Goal: Communication & Community: Ask a question

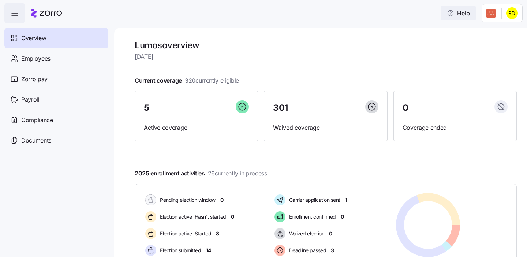
click at [469, 13] on span "Help" at bounding box center [458, 13] width 23 height 9
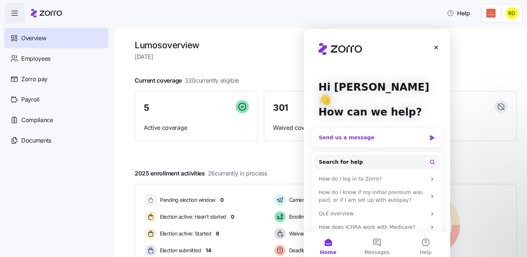
click at [409, 134] on div "Send us a message" at bounding box center [372, 138] width 107 height 8
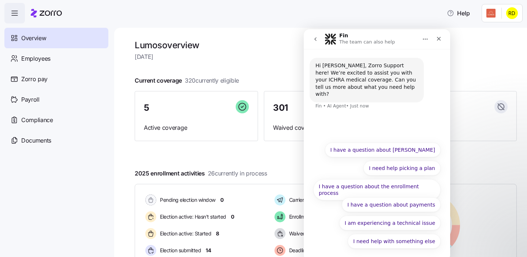
drag, startPoint x: 399, startPoint y: 34, endPoint x: 404, endPoint y: 17, distance: 17.9
click at [404, 29] on html "Fin The team can also help Hi [PERSON_NAME], Zorro Support here! We’re excited …" at bounding box center [377, 145] width 146 height 232
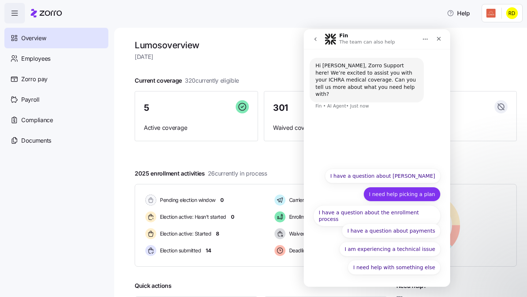
click at [410, 194] on button "I need help picking a plan" at bounding box center [402, 194] width 77 height 15
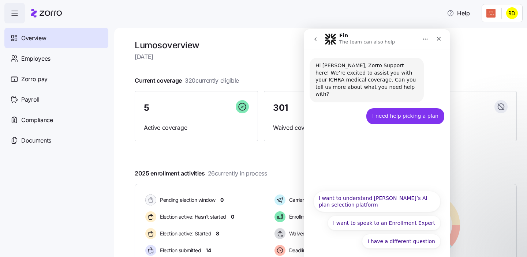
click at [425, 39] on icon "Home" at bounding box center [426, 39] width 6 height 6
click at [426, 40] on icon "Home" at bounding box center [426, 39] width 6 height 6
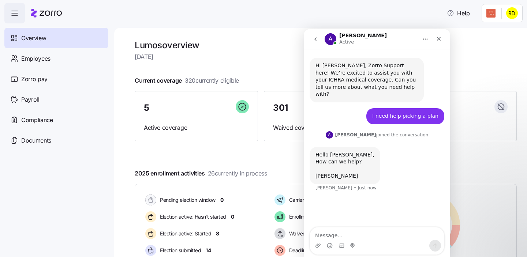
click at [335, 237] on textarea "Message…" at bounding box center [377, 234] width 134 height 12
type textarea "Hello [PERSON_NAME]"
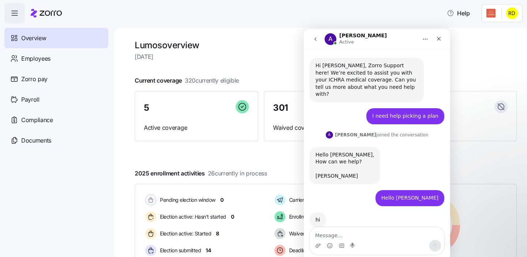
scroll to position [8, 0]
